Goal: Task Accomplishment & Management: Complete application form

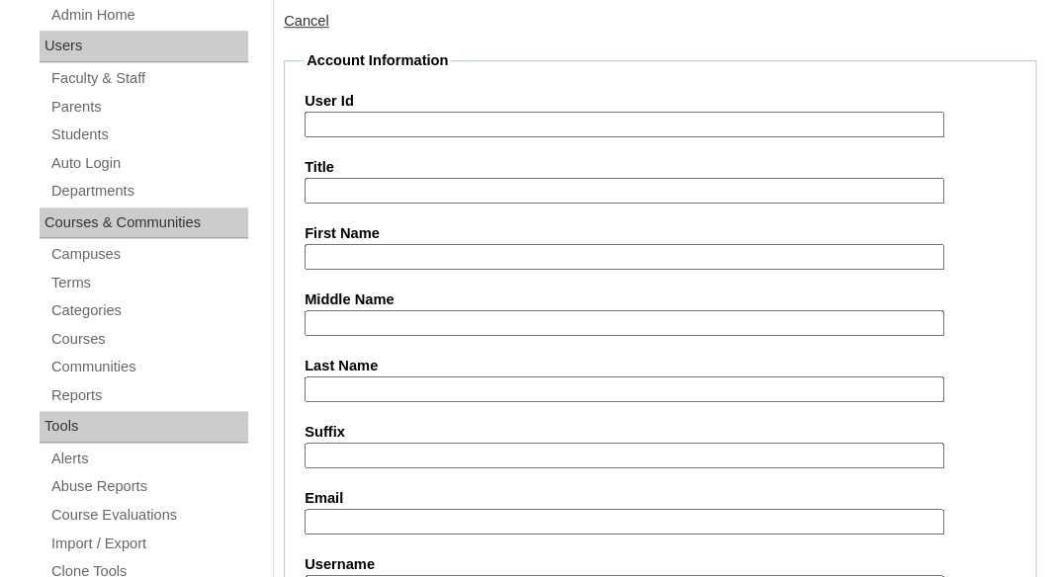
scroll to position [425, 0]
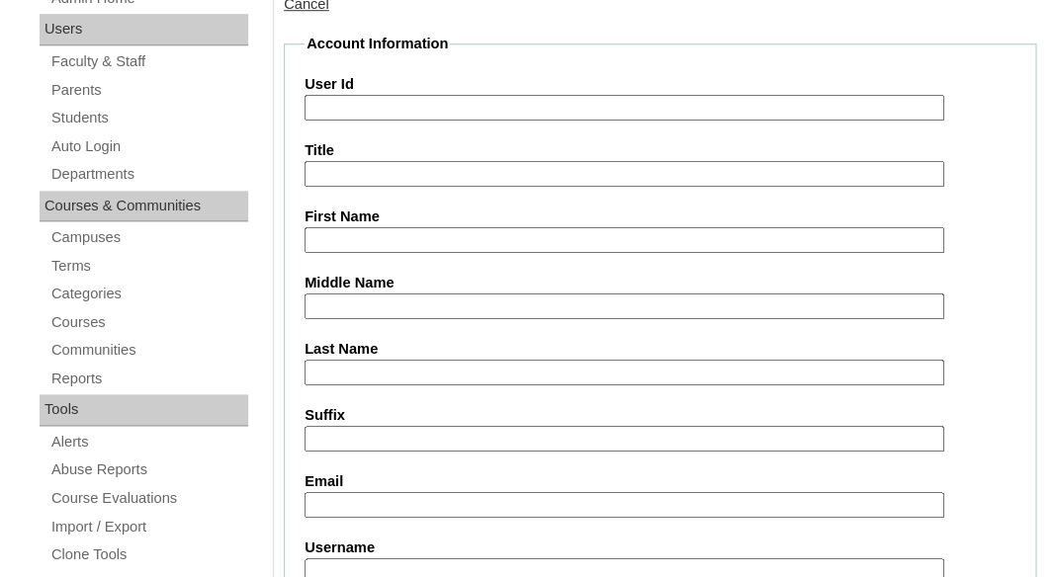
click at [359, 240] on input "First Name" at bounding box center [625, 240] width 640 height 27
paste input "Karleigh Moreno"
drag, startPoint x: 372, startPoint y: 232, endPoint x: 479, endPoint y: 234, distance: 107.8
click at [479, 234] on input "Karleigh Moreno" at bounding box center [625, 240] width 640 height 27
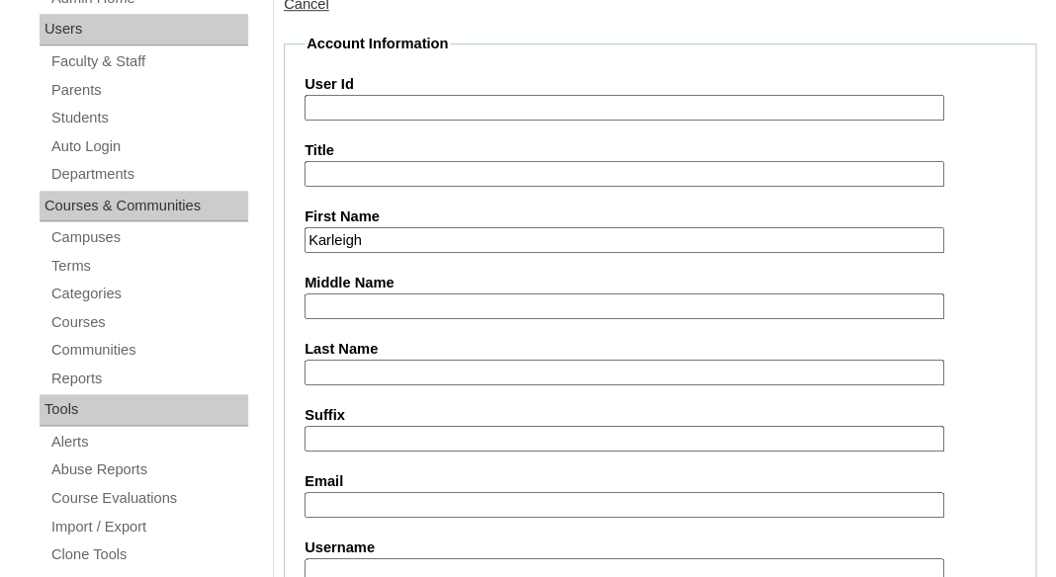
type input "Karleigh"
click at [369, 366] on input "Last Name" at bounding box center [625, 373] width 640 height 27
paste input "Moreno"
type input "Moreno"
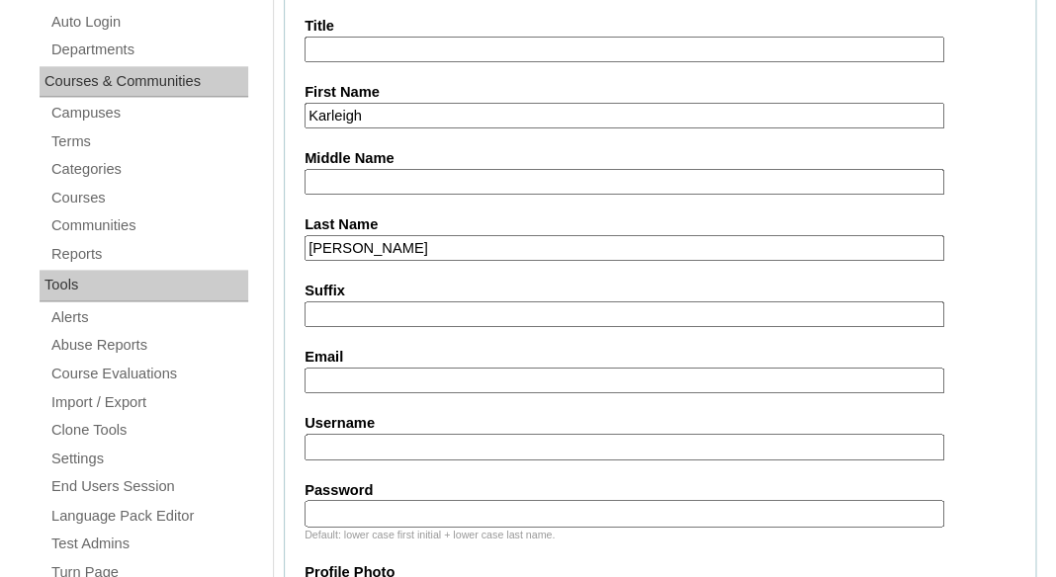
scroll to position [562, 0]
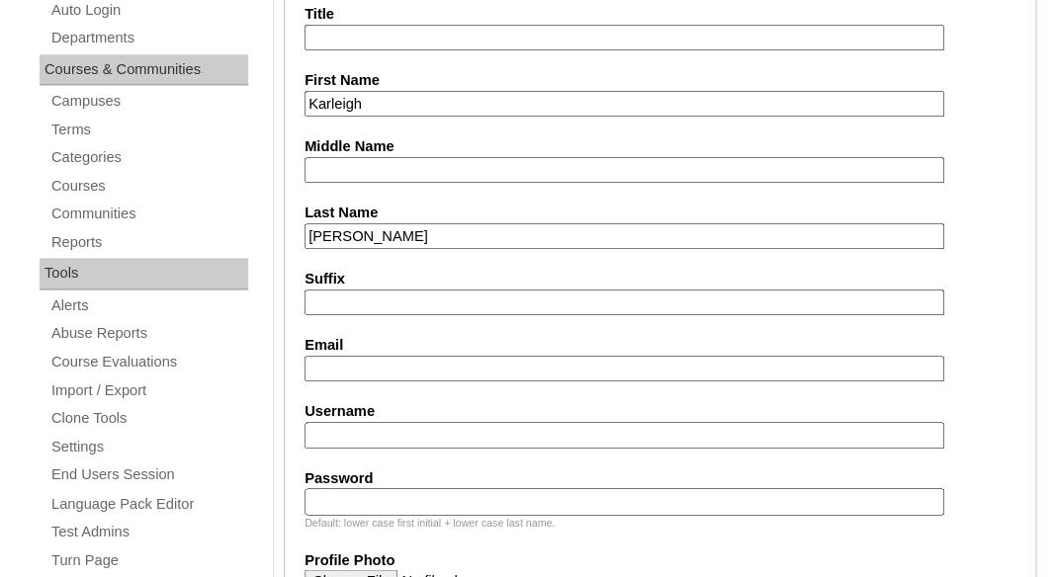
click at [384, 365] on input "Email" at bounding box center [625, 369] width 640 height 27
paste input "rikkifarmer6@gmail.com"
type input "rikkifarmer6@gmail.com"
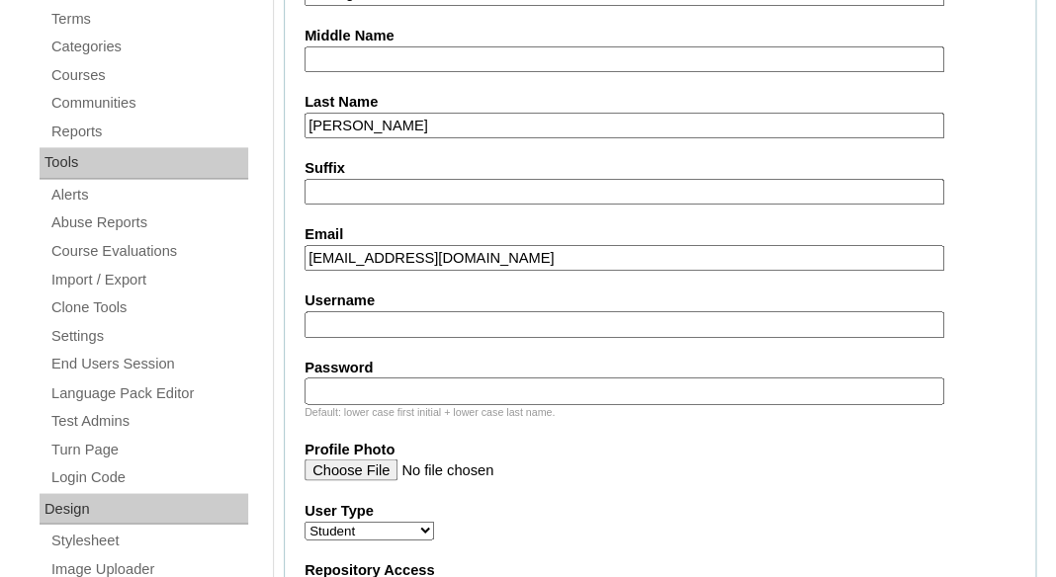
scroll to position [721, 0]
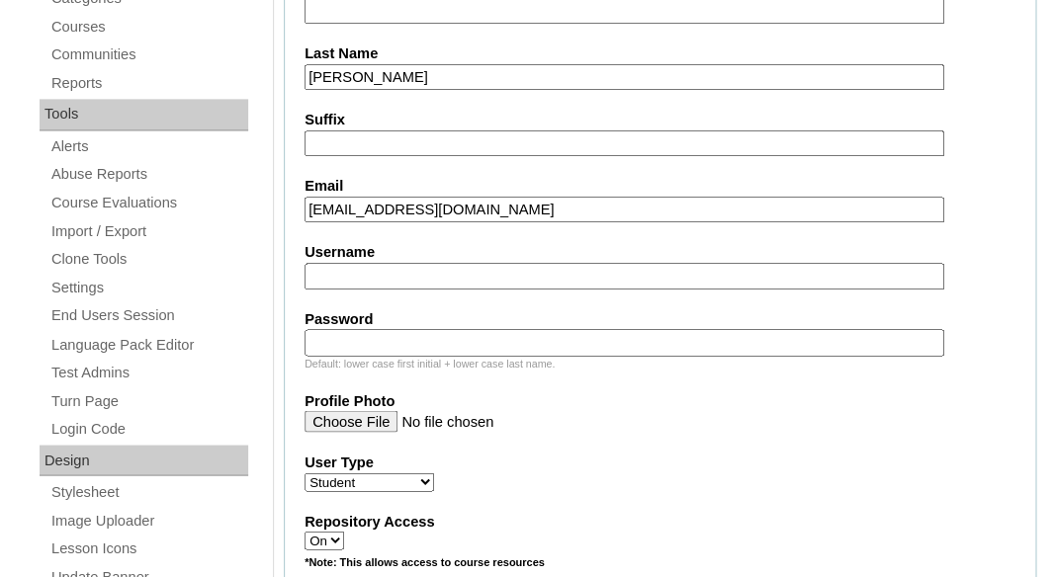
click at [448, 273] on input "Username" at bounding box center [625, 276] width 640 height 27
paste input "karleigh.moreno@enlightiumstudent.com"
type input "karleigh.moreno@enlightiumstudent.com"
click at [409, 348] on input "Password" at bounding box center [625, 342] width 640 height 27
paste input "karleigh.moreno@enlightiumstudent.com"
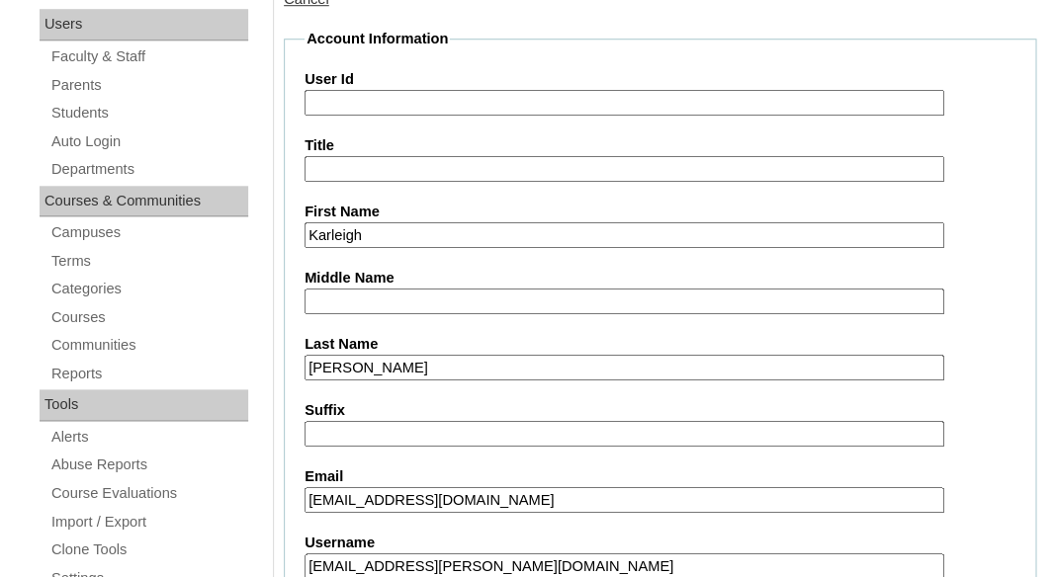
scroll to position [429, 0]
type input "karleigh.moreno@enlightiumstudent.com"
click at [357, 98] on input "User Id" at bounding box center [625, 104] width 640 height 27
paste input "karleigh.moreno@enlightiumstudent.com"
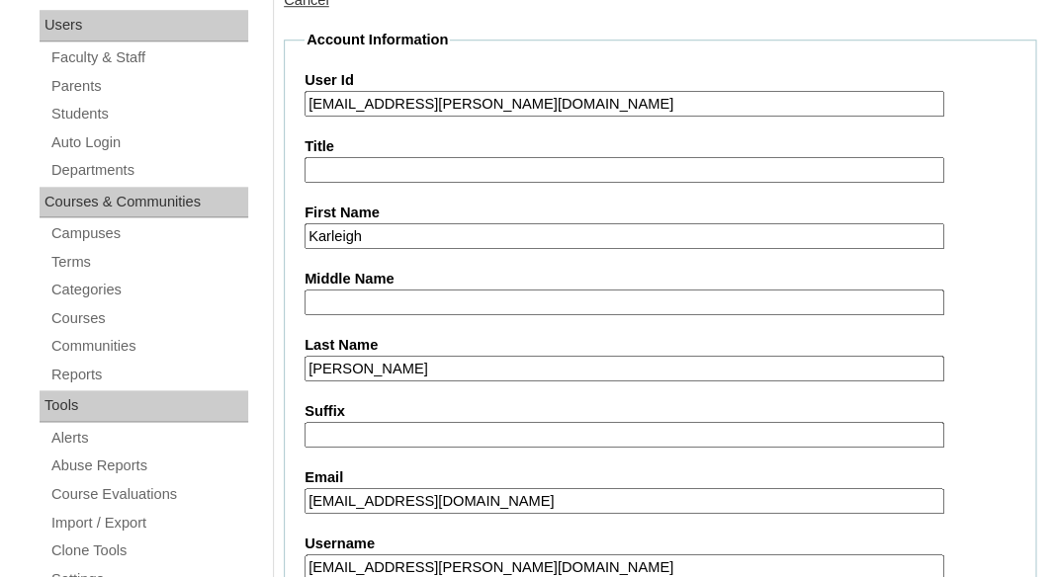
type input "26karleigh.moreno@enlightiumstudent.com"
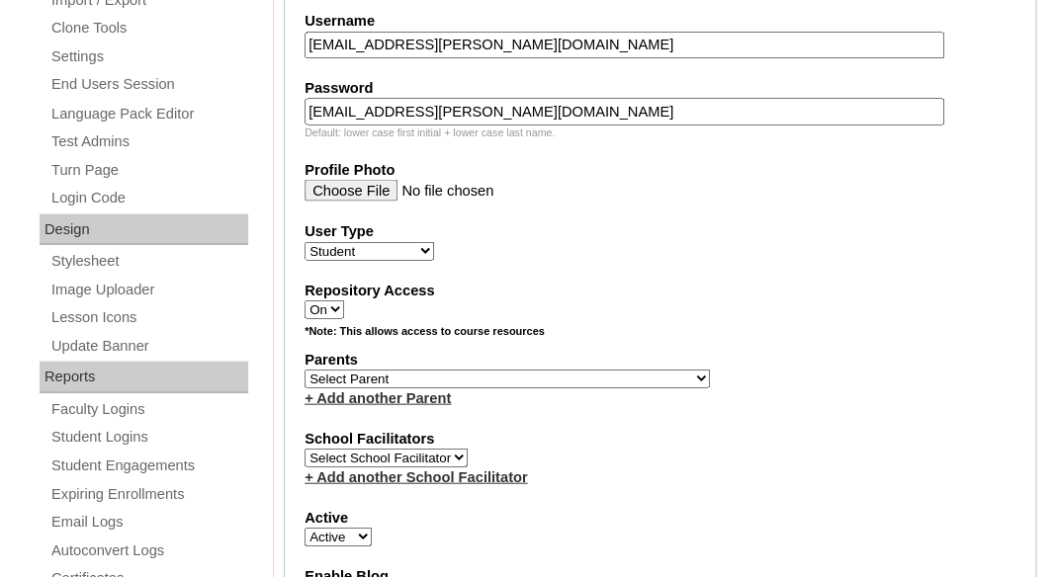
scroll to position [968, 0]
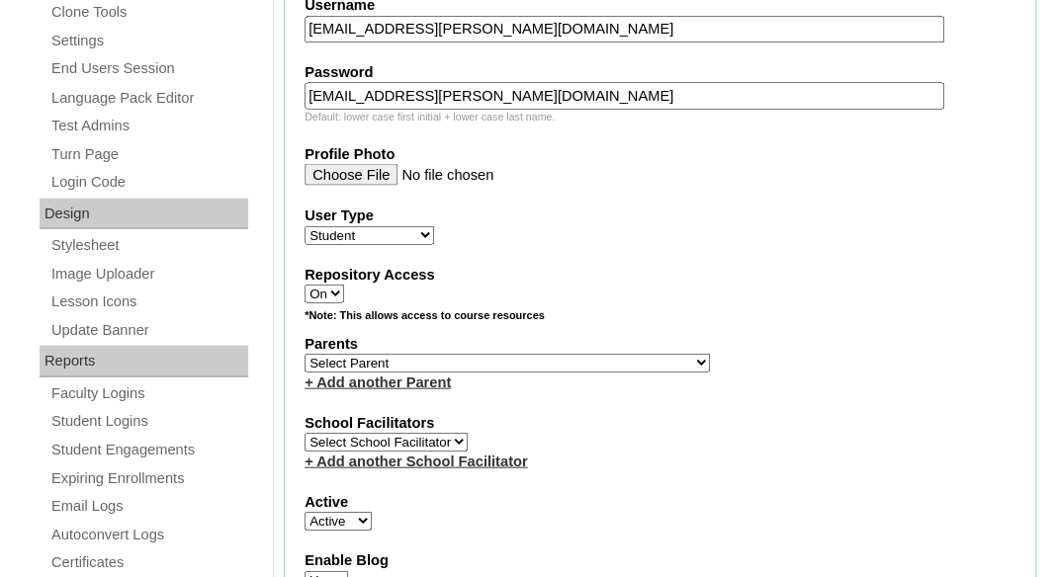
click at [305, 353] on select "Select Parent Abbas, Tahani Garcia, Rosa Kaneko, Chad Labourdette, Jessica Nich…" at bounding box center [507, 362] width 405 height 19
select select "101432"
click option "Farmer, Rikki" at bounding box center [0, 0] width 0 height 0
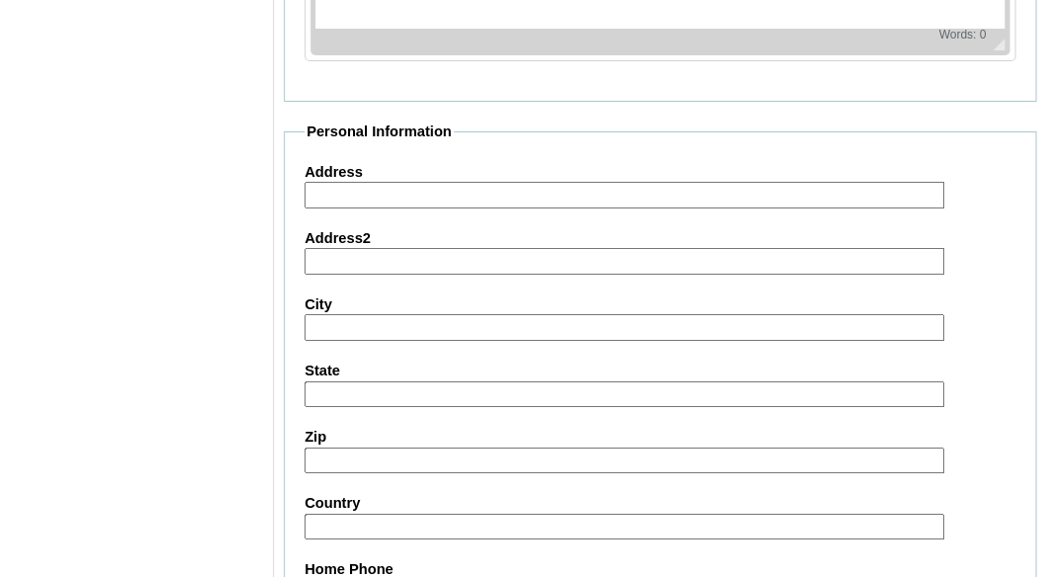
scroll to position [2587, 0]
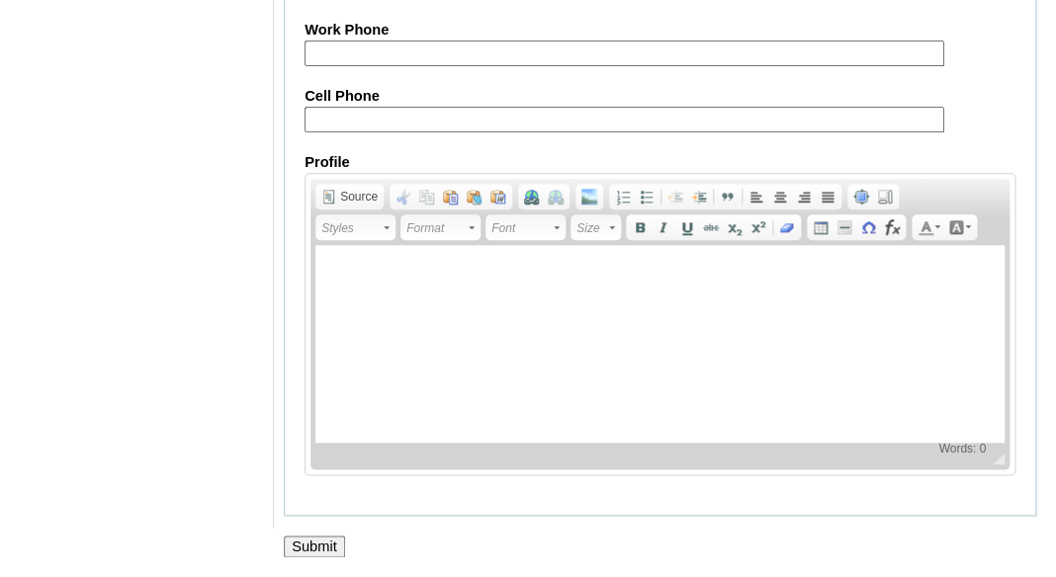
click at [306, 559] on div at bounding box center [528, 568] width 1056 height 21
click at [306, 543] on input "Submit" at bounding box center [314, 547] width 61 height 22
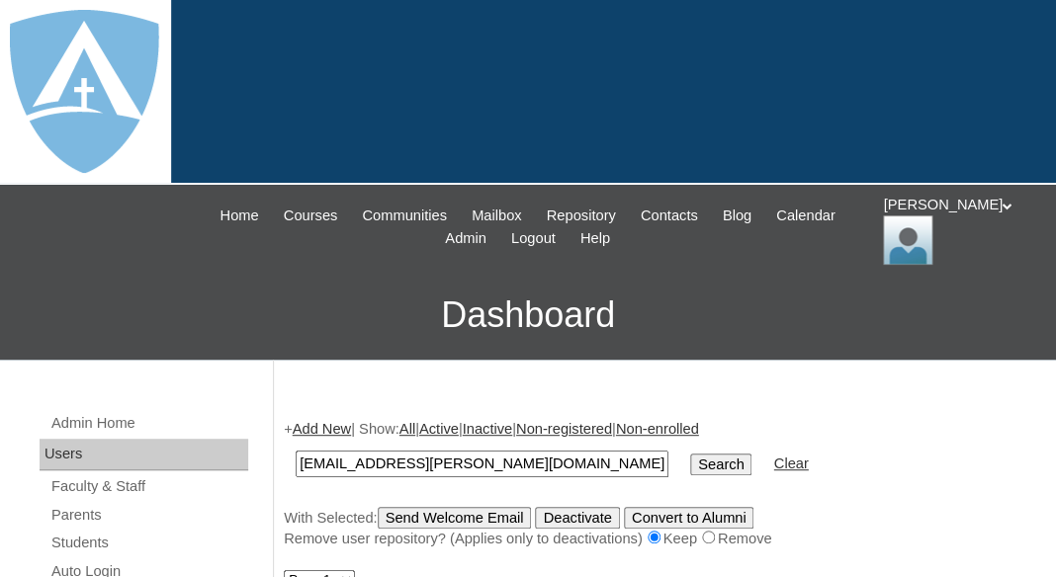
type input "karleigh.moreno@enlightiumstudent.com"
click at [690, 454] on input "Search" at bounding box center [720, 465] width 61 height 22
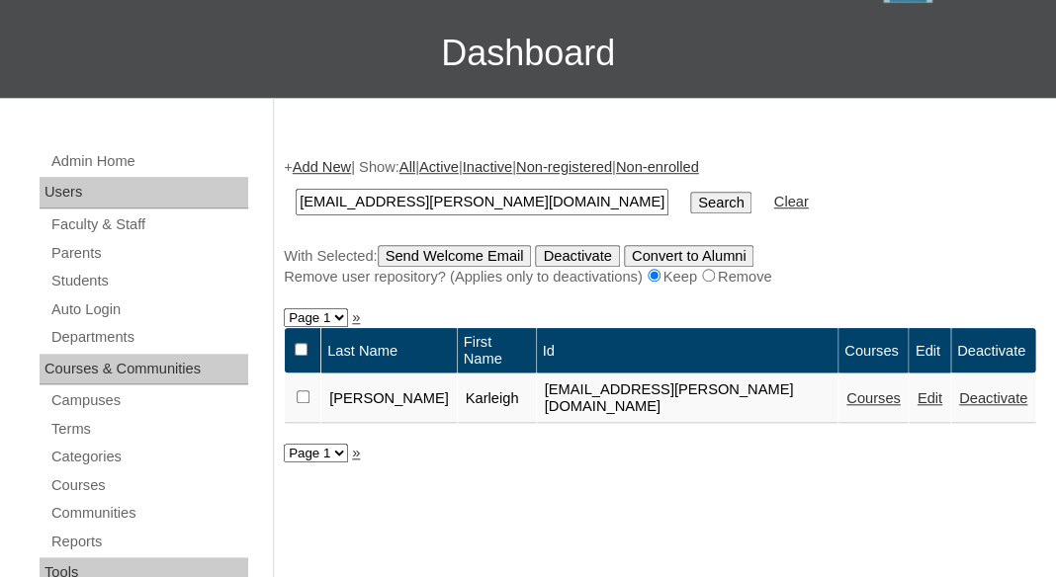
scroll to position [298, 0]
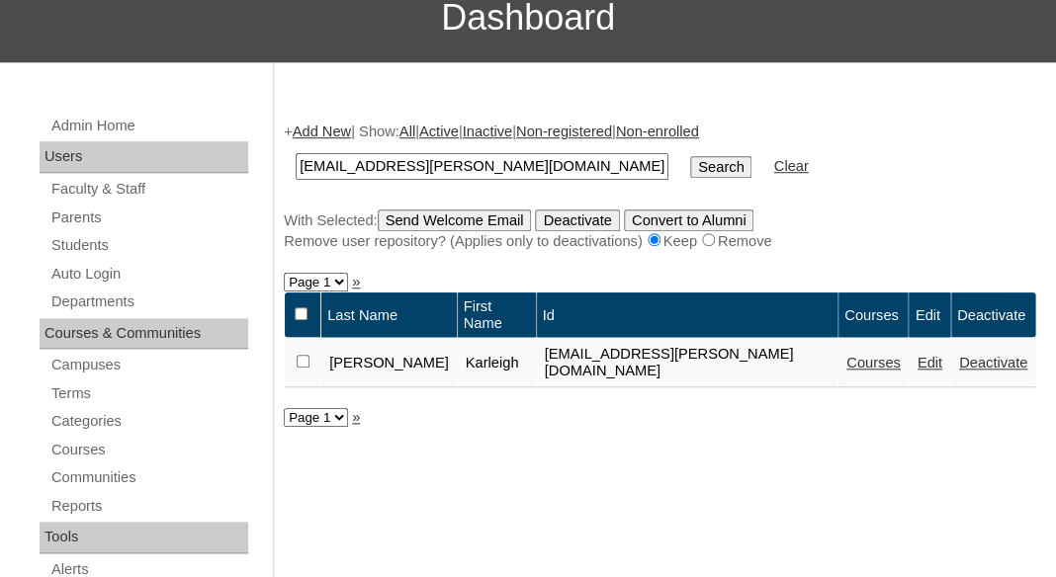
click at [855, 361] on link "Courses" at bounding box center [873, 363] width 54 height 16
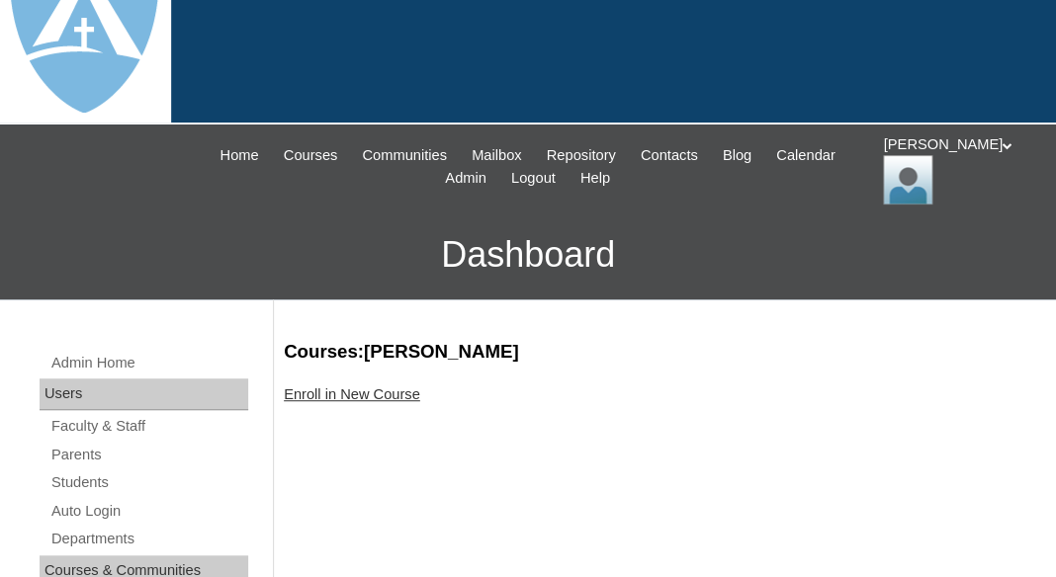
scroll to position [201, 0]
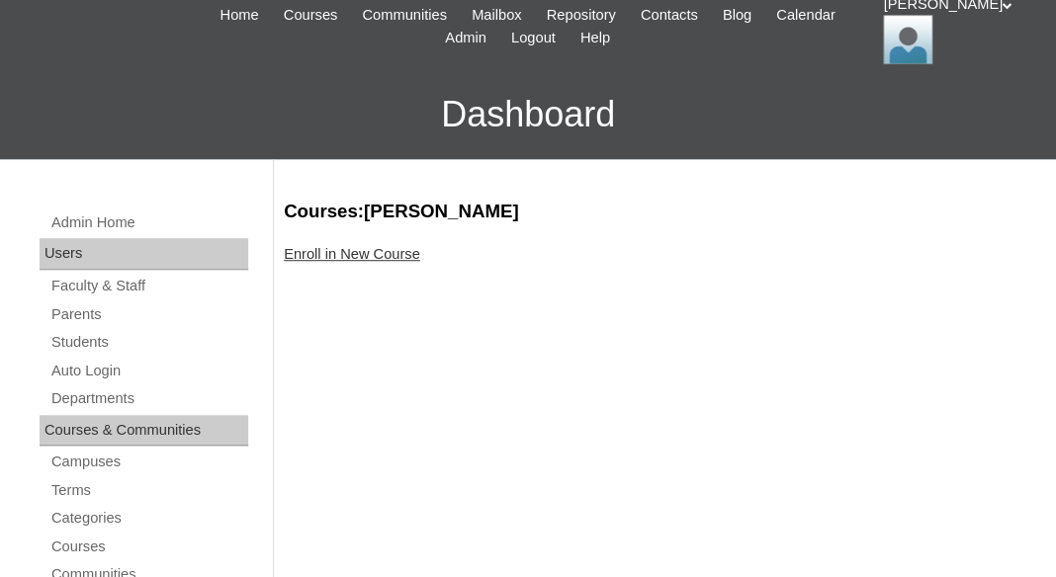
click at [388, 253] on link "Enroll in New Course" at bounding box center [352, 254] width 136 height 16
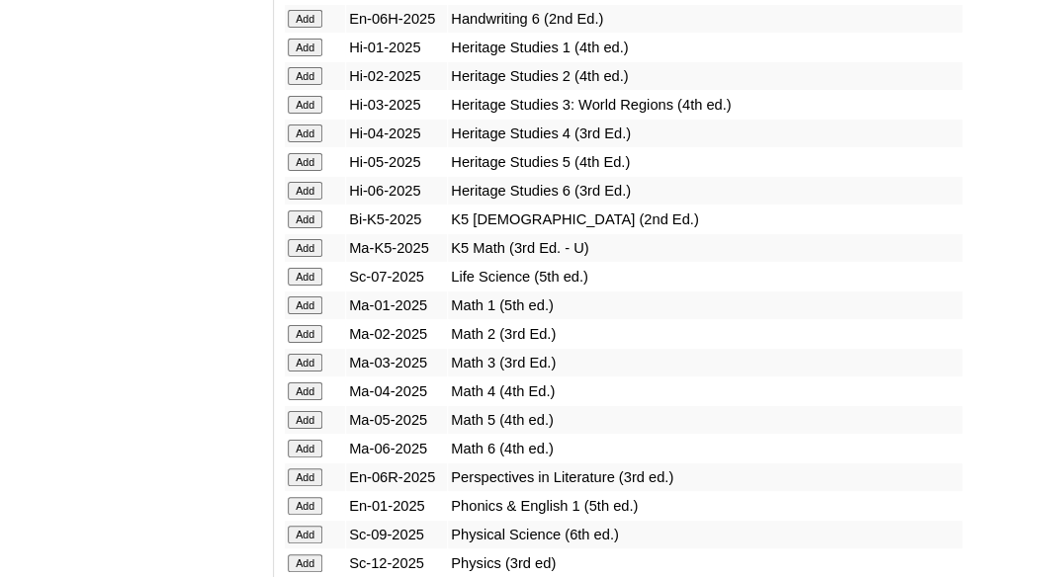
scroll to position [1929, 0]
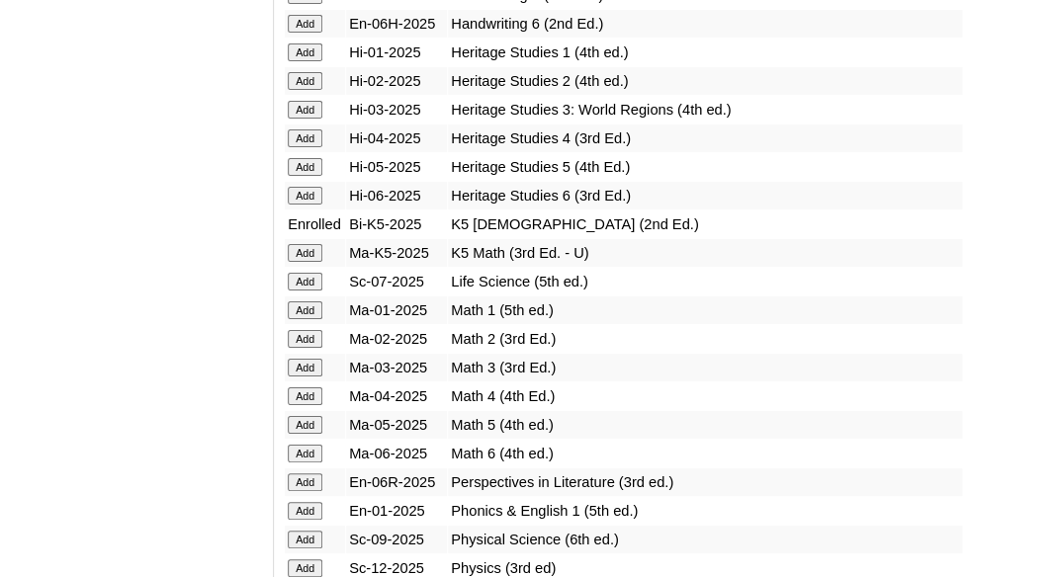
scroll to position [1938, 0]
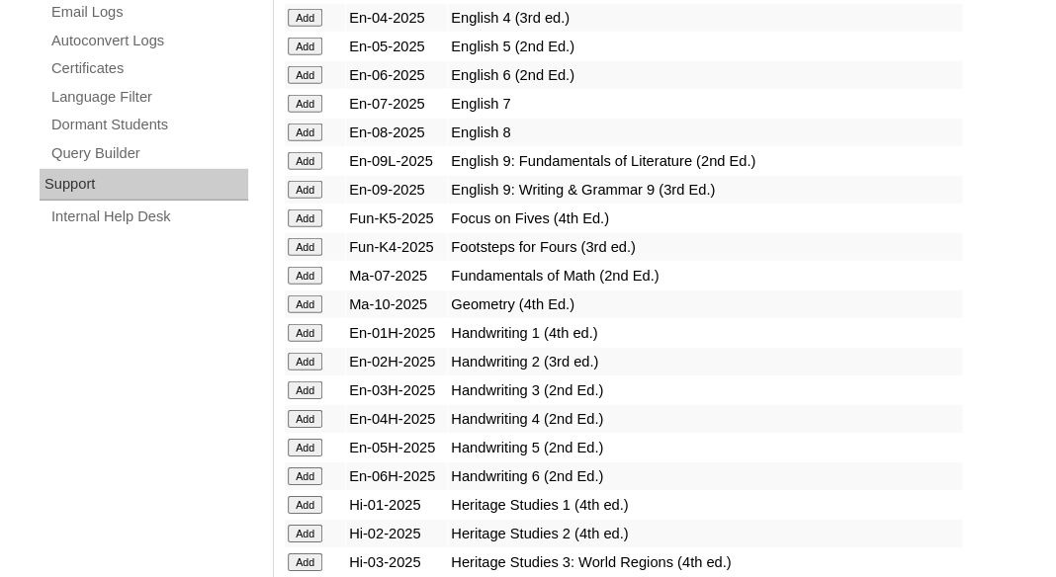
scroll to position [1465, 0]
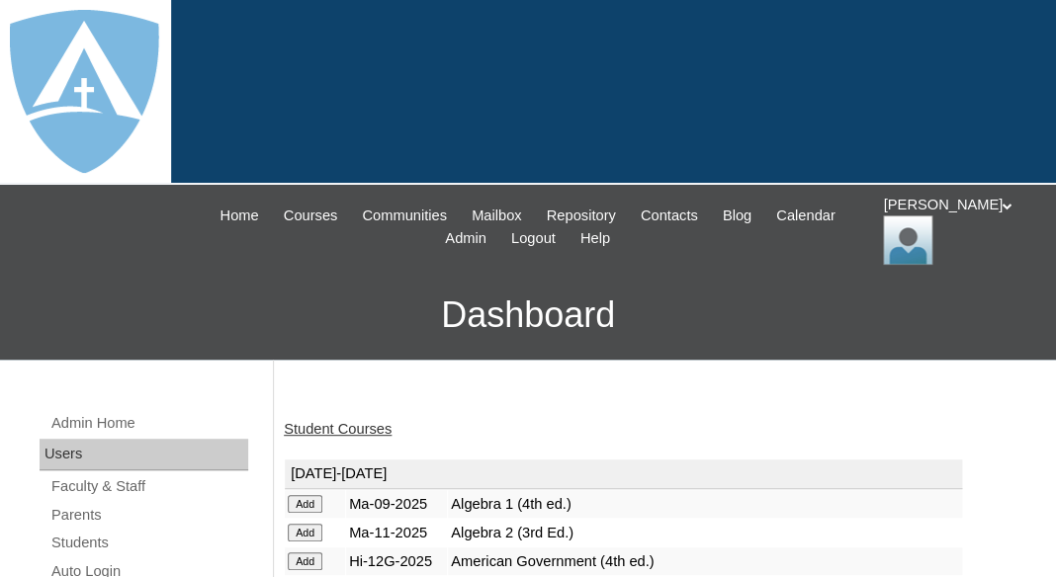
click at [342, 429] on link "Student Courses" at bounding box center [338, 429] width 108 height 16
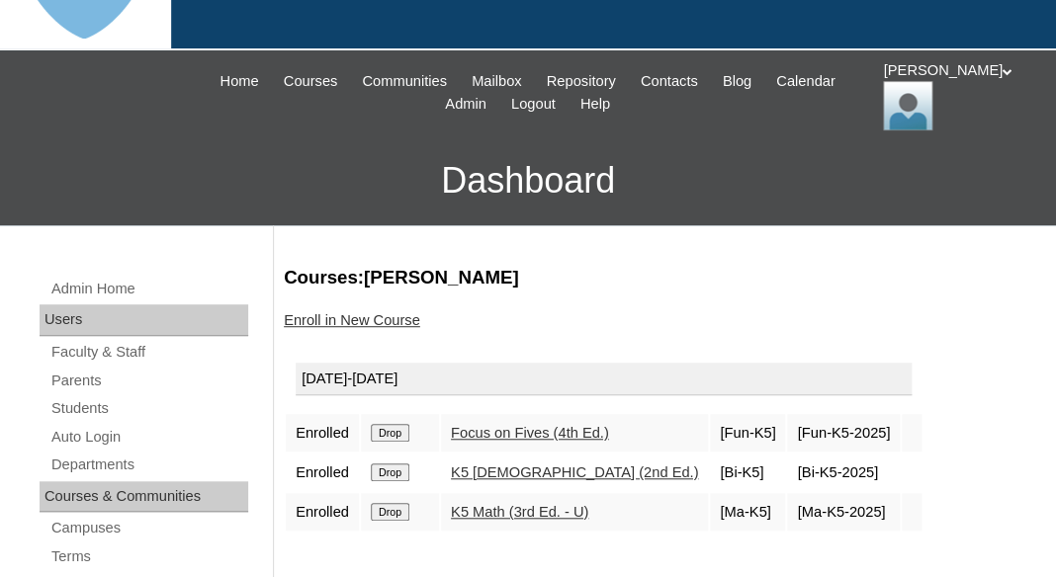
scroll to position [239, 0]
